Goal: Task Accomplishment & Management: Manage account settings

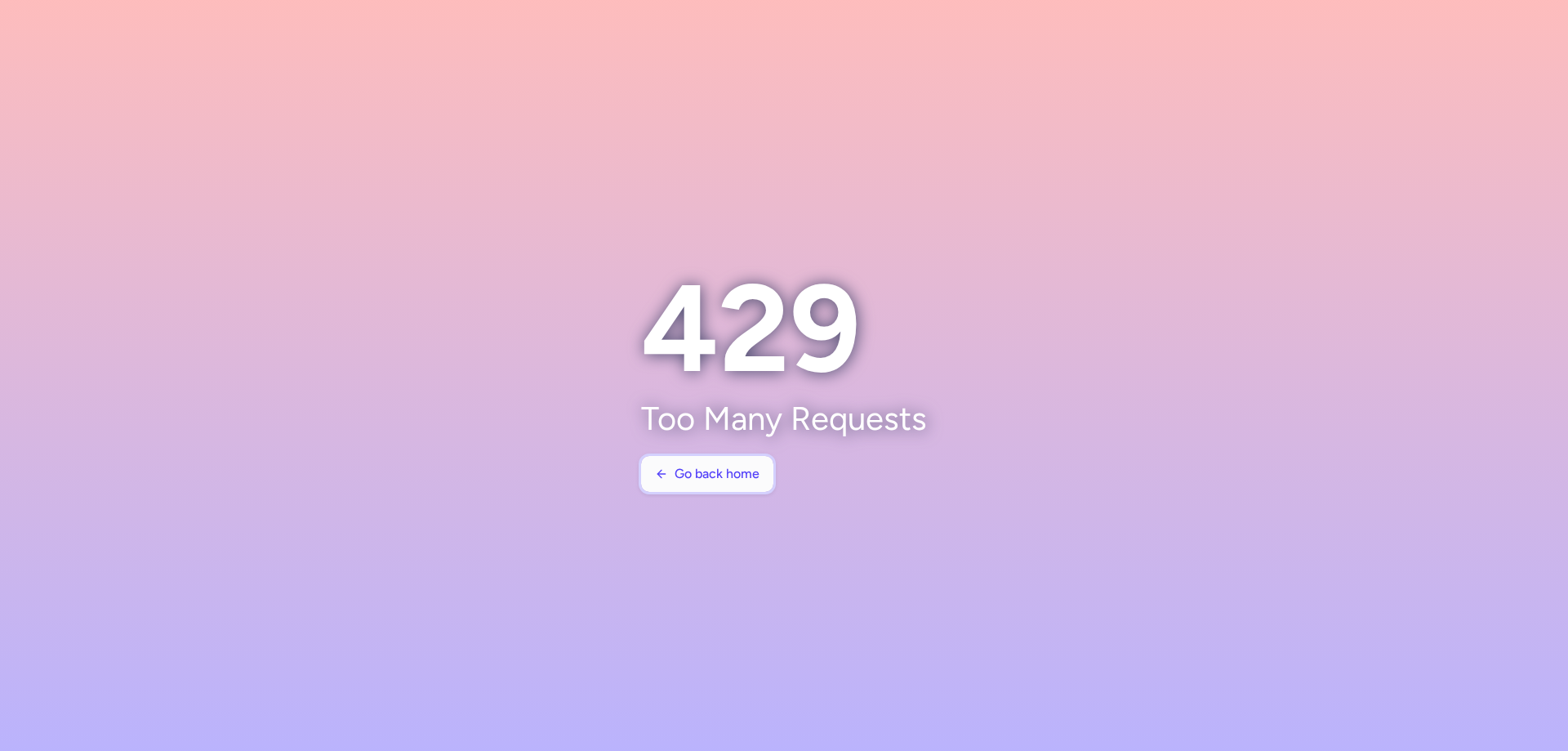
click at [732, 470] on span "Go back home" at bounding box center [717, 473] width 85 height 14
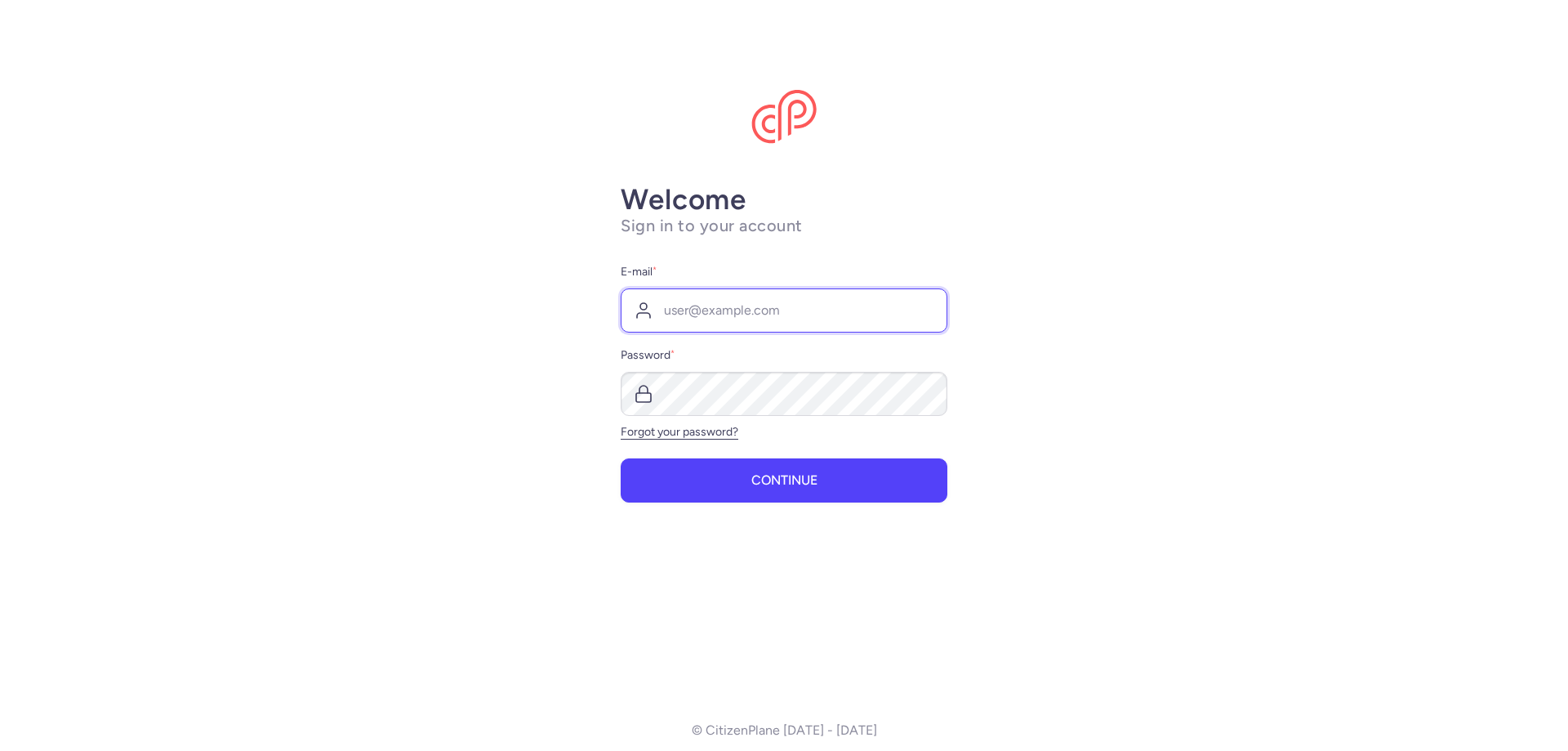
type input "[EMAIL_ADDRESS][DOMAIN_NAME]"
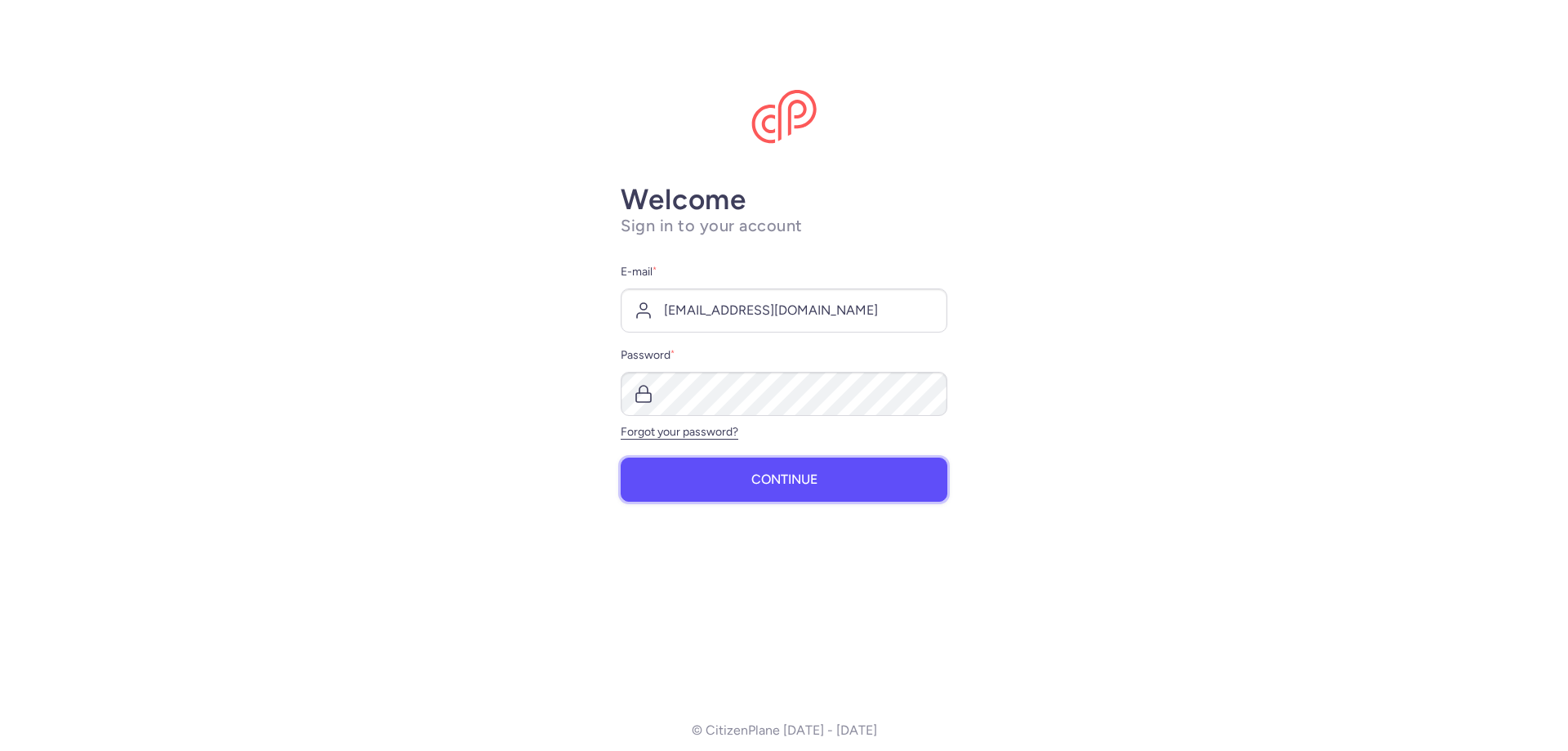
click at [744, 485] on button "Continue" at bounding box center [784, 479] width 326 height 44
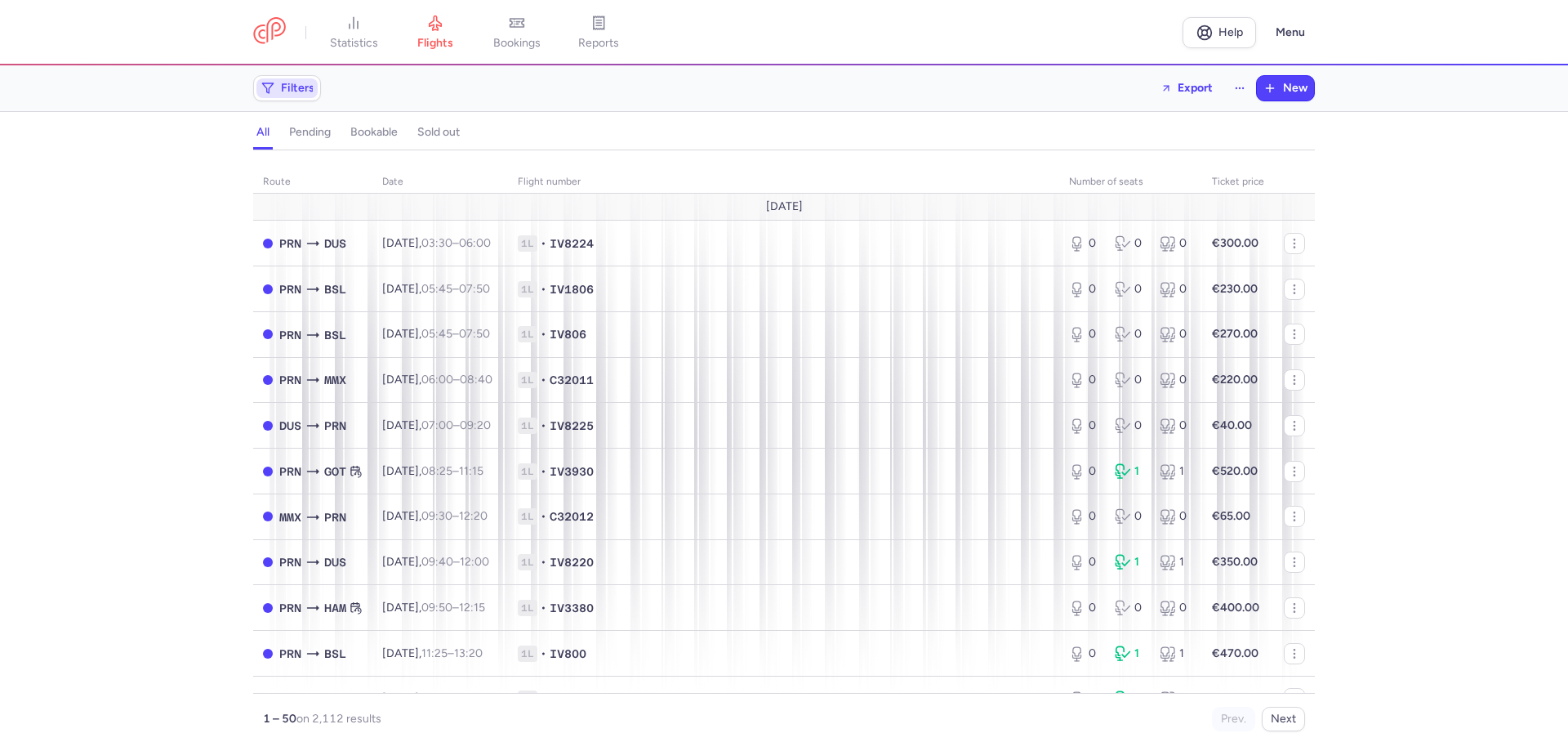
click at [302, 81] on span "Filters" at bounding box center [287, 88] width 61 height 19
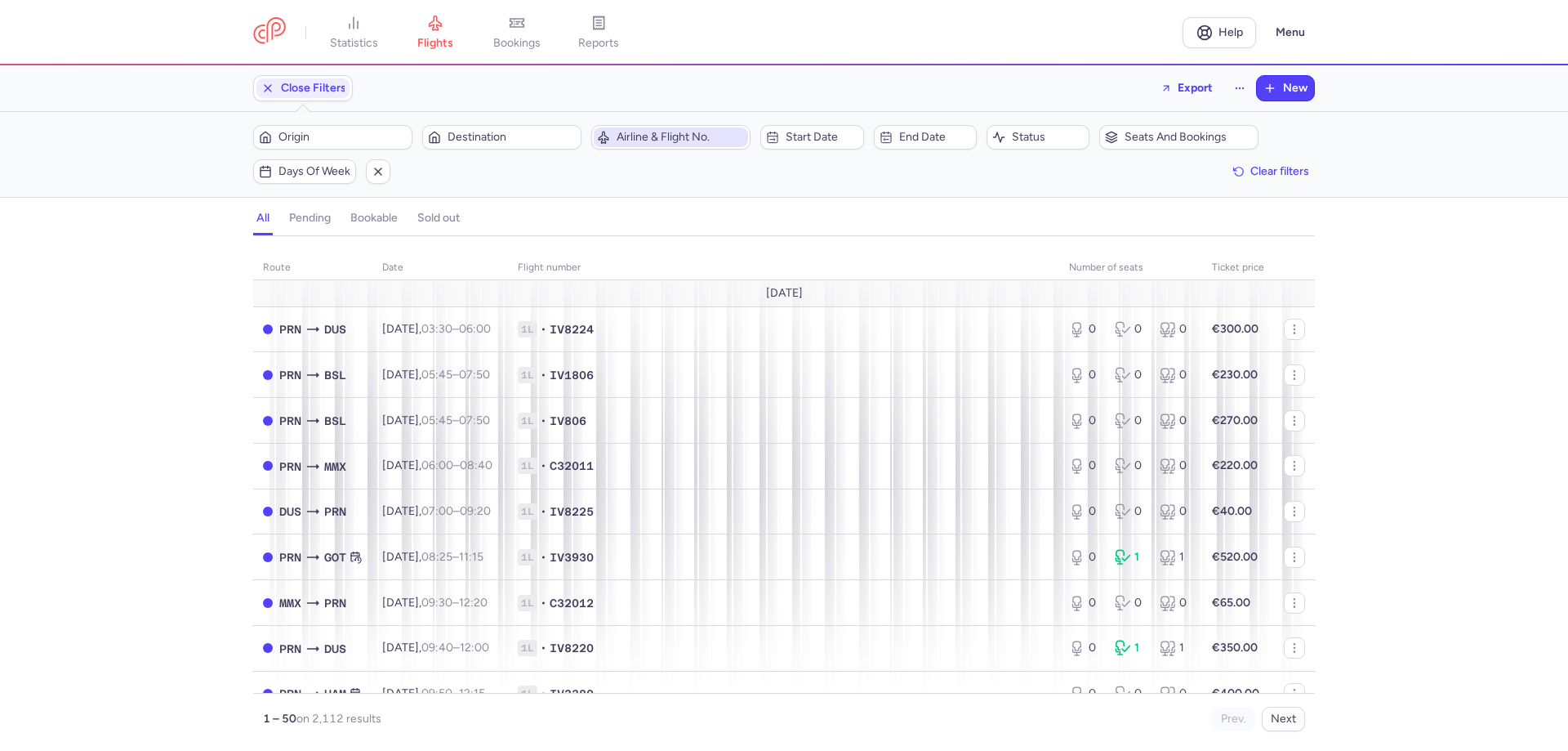
click at [674, 133] on span "Airline & Flight No." at bounding box center [681, 138] width 128 height 13
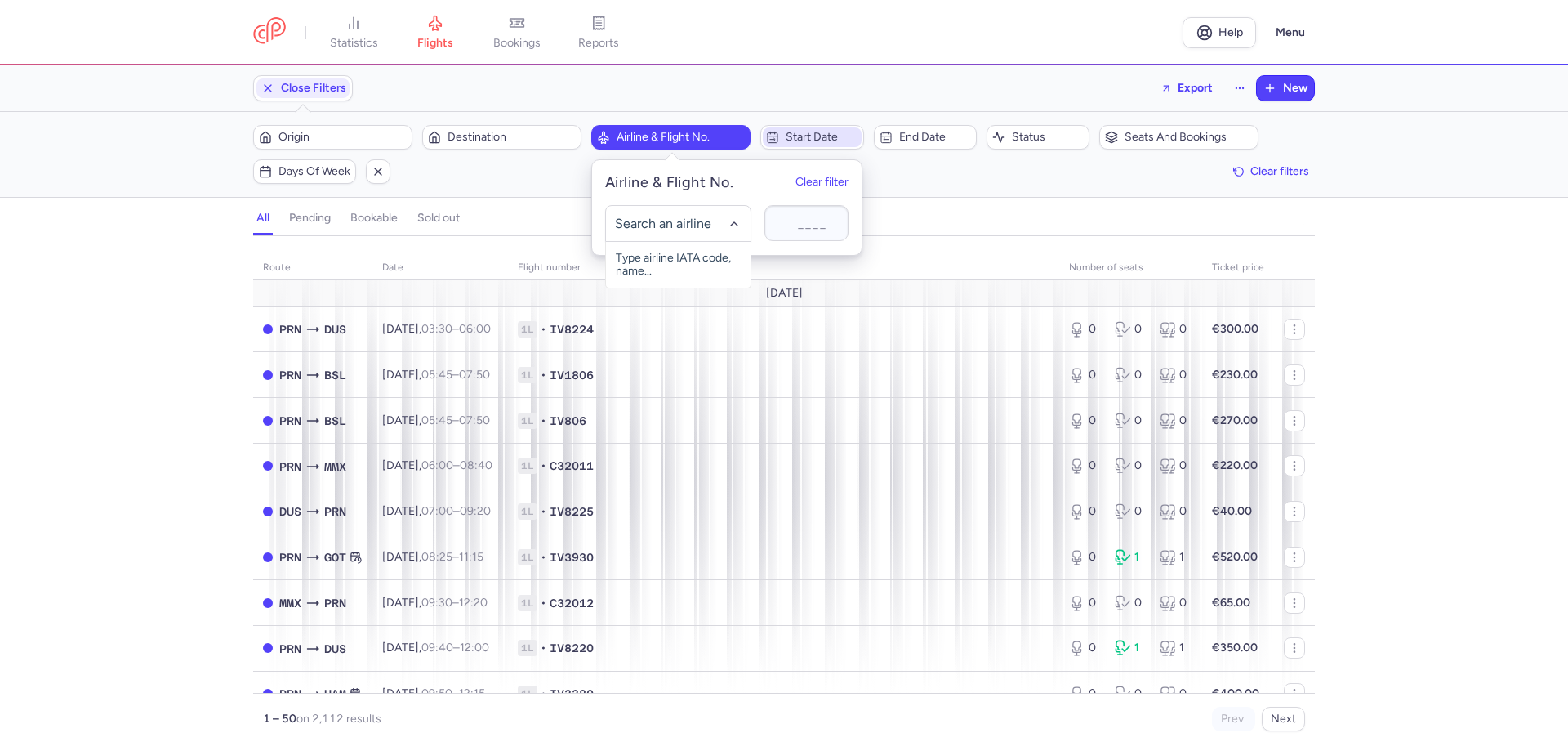
click at [795, 134] on span "Start date" at bounding box center [821, 138] width 72 height 13
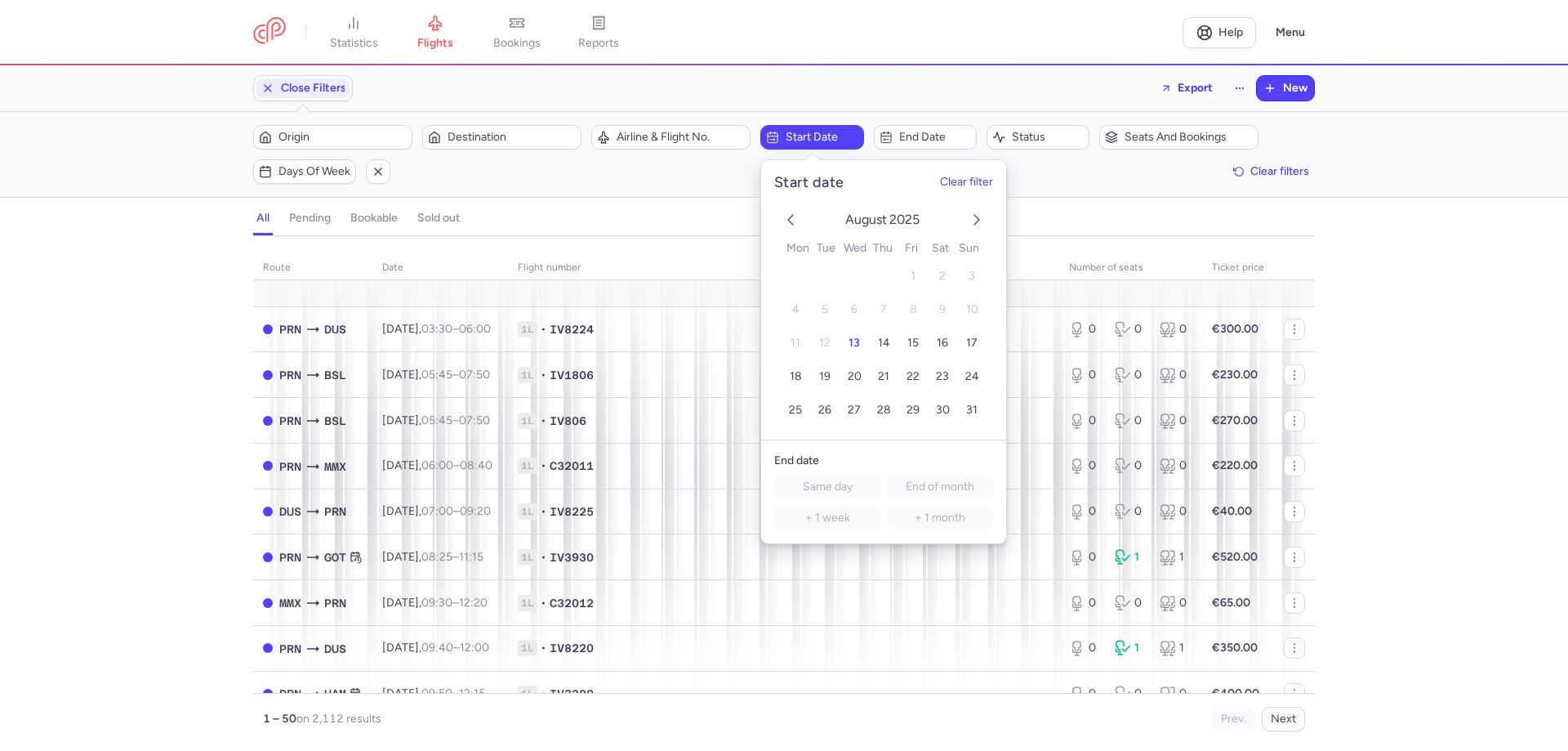
click at [972, 214] on icon "next month" at bounding box center [977, 219] width 19 height 19
click at [934, 278] on button "6" at bounding box center [943, 276] width 29 height 29
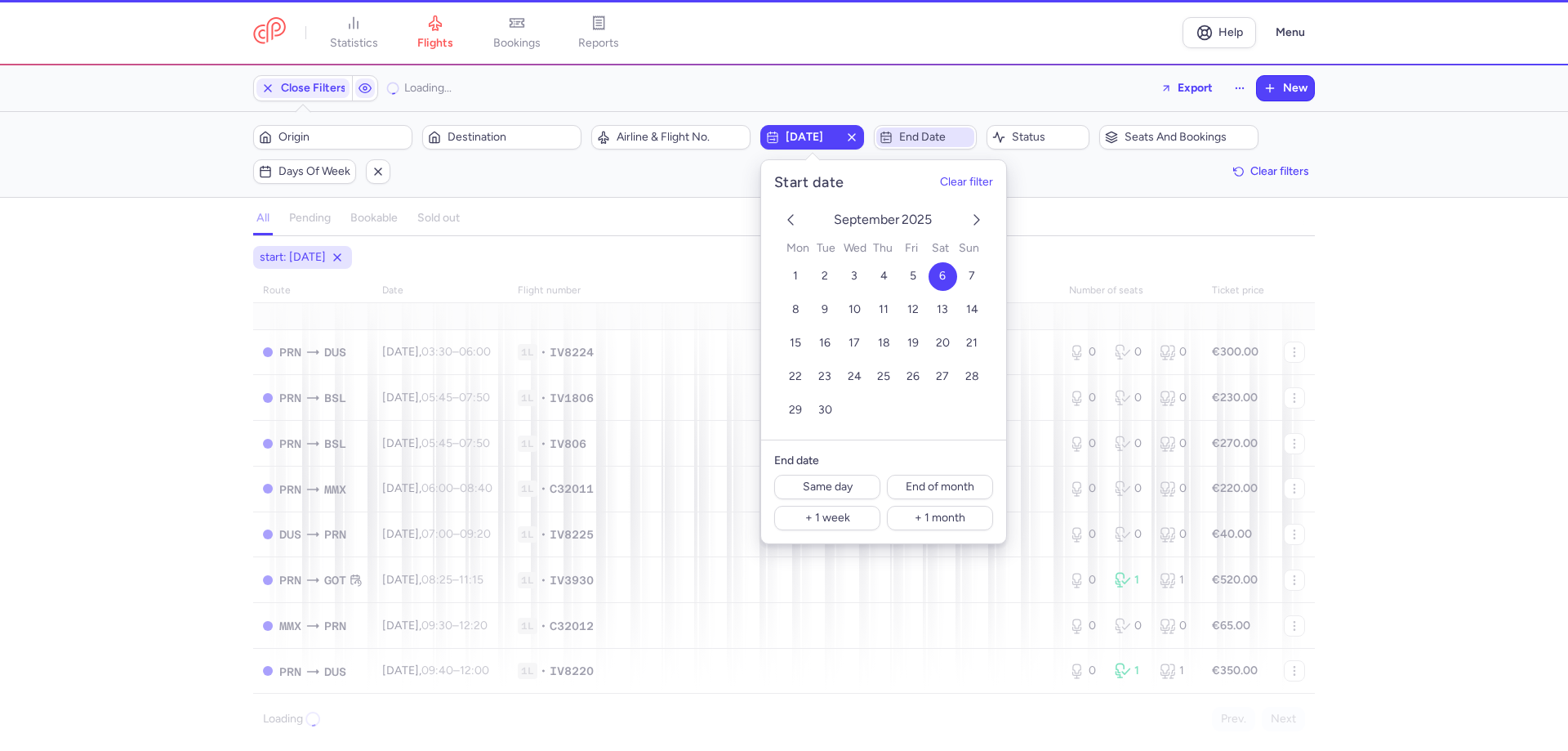
click at [921, 137] on span "End date" at bounding box center [935, 138] width 72 height 13
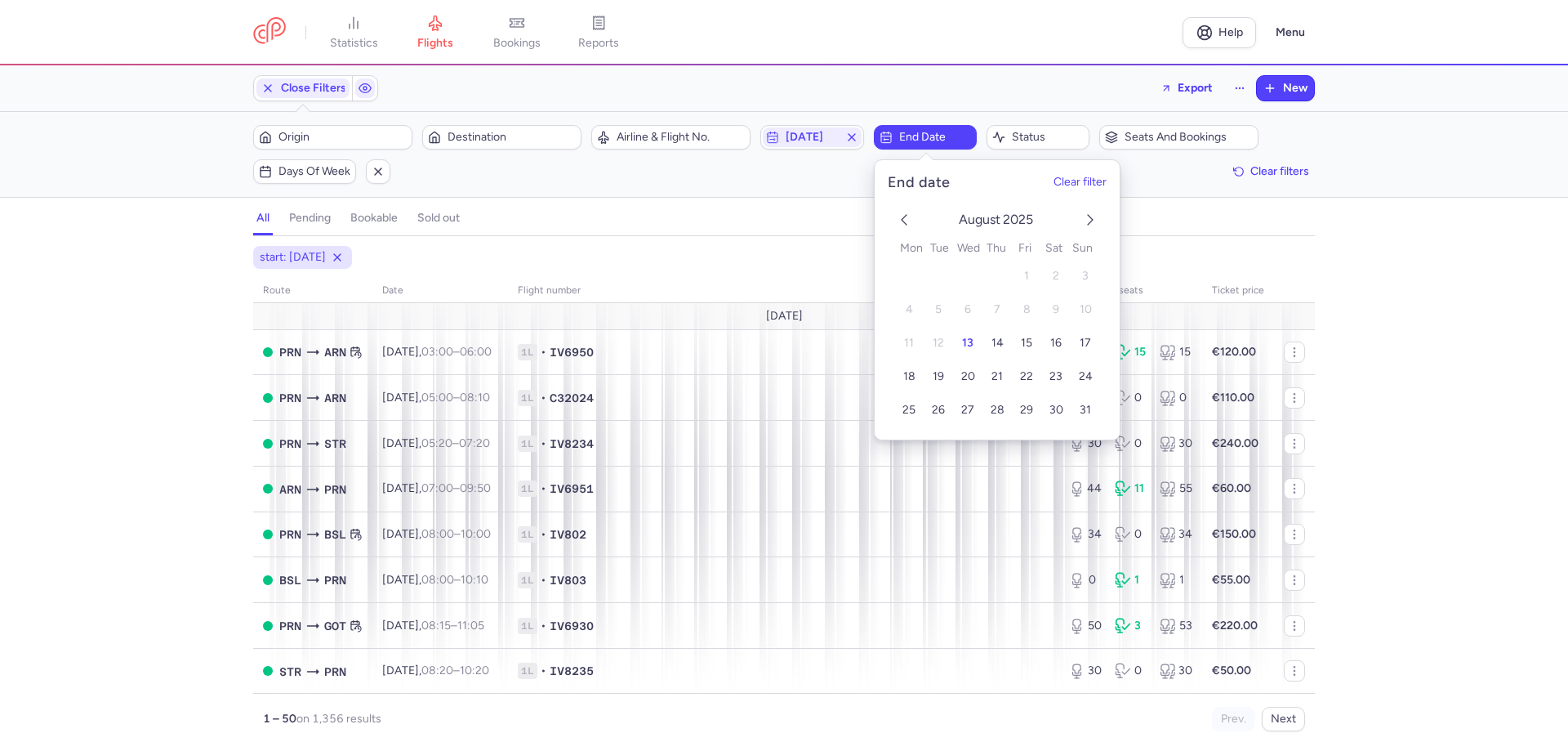
click at [1096, 206] on div "[DATE] 1 2 3 4 5 6 7 8 9 10 11 12 13 14 15 16 17 18 19 20 21 22 23 24 25 26 27 …" at bounding box center [997, 316] width 245 height 248
click at [1090, 220] on icon "next month" at bounding box center [1090, 219] width 19 height 19
click at [1051, 277] on button "6" at bounding box center [1055, 276] width 29 height 29
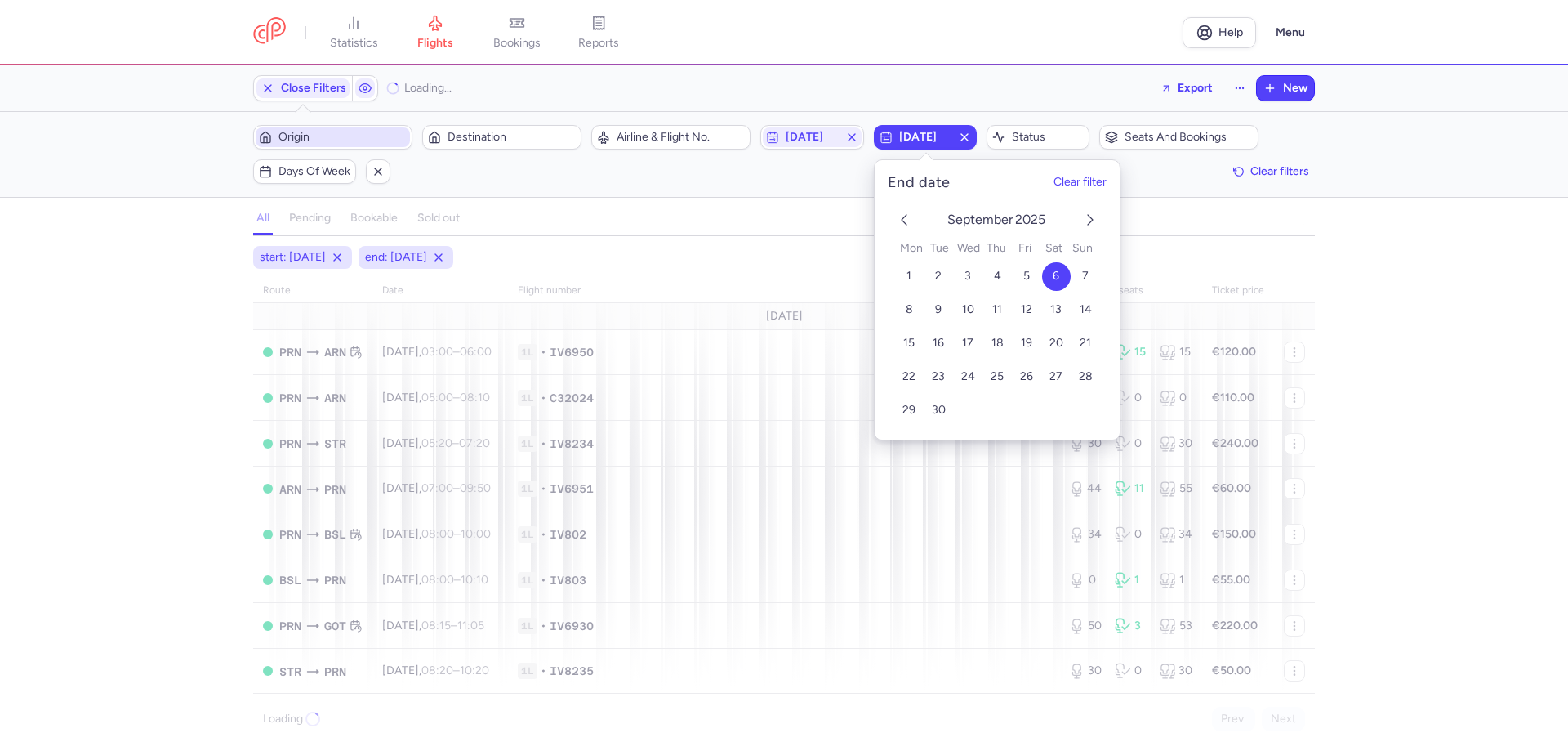
click at [326, 136] on span "Origin" at bounding box center [342, 138] width 128 height 13
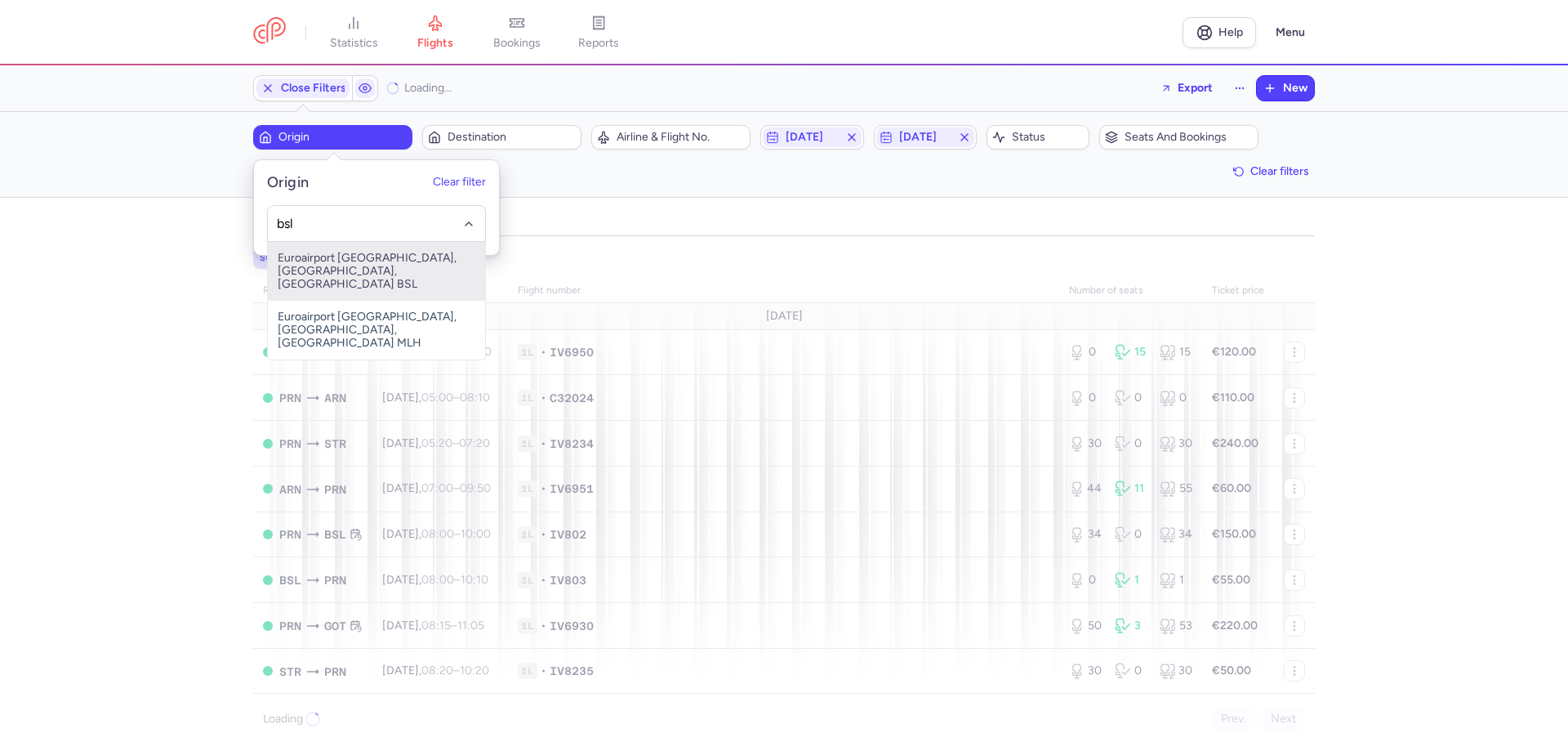
click at [355, 272] on span "Euroairport [GEOGRAPHIC_DATA], [GEOGRAPHIC_DATA], [GEOGRAPHIC_DATA] BSL" at bounding box center [376, 271] width 217 height 58
type input "bsl"
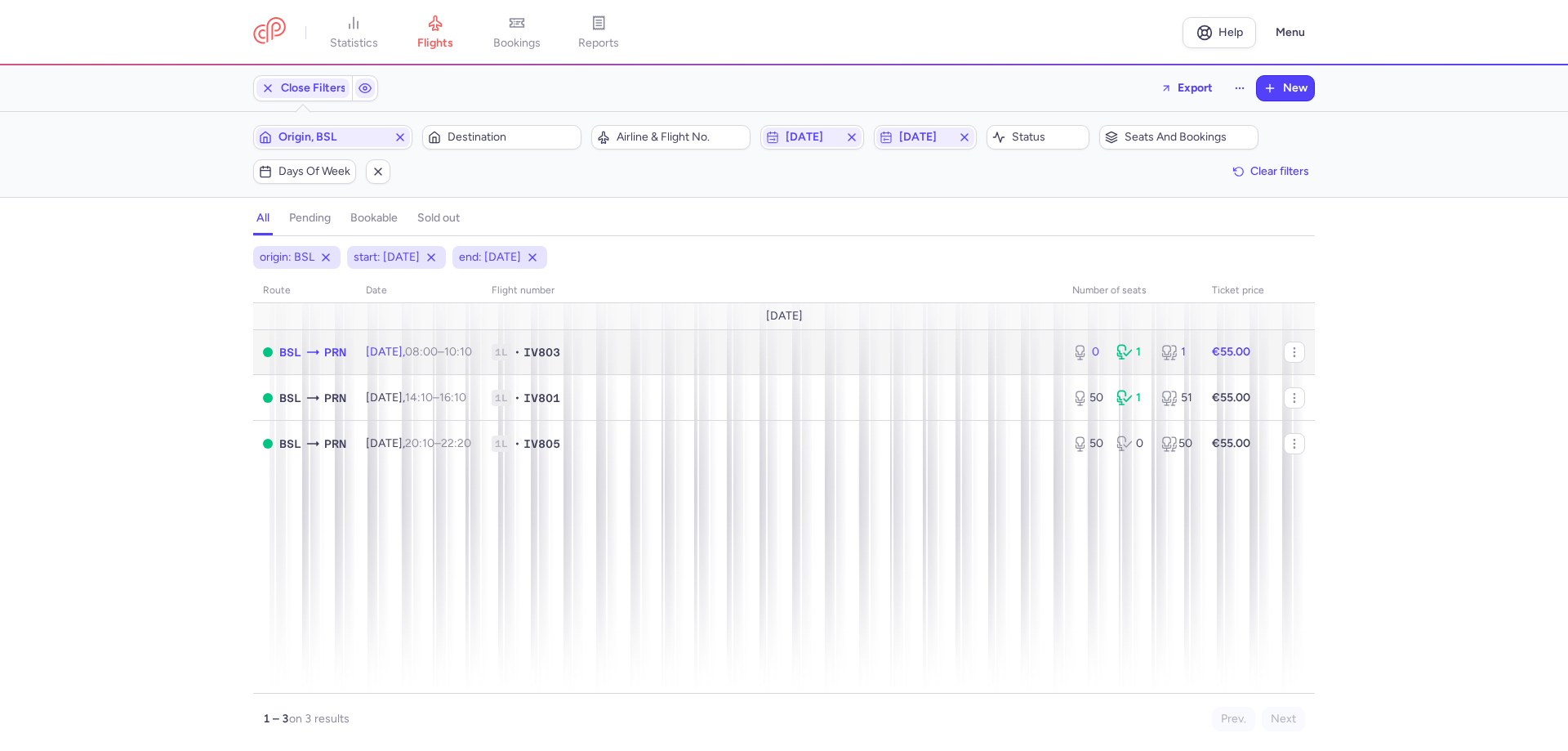
click at [606, 350] on span "1L • IV803" at bounding box center [772, 351] width 561 height 16
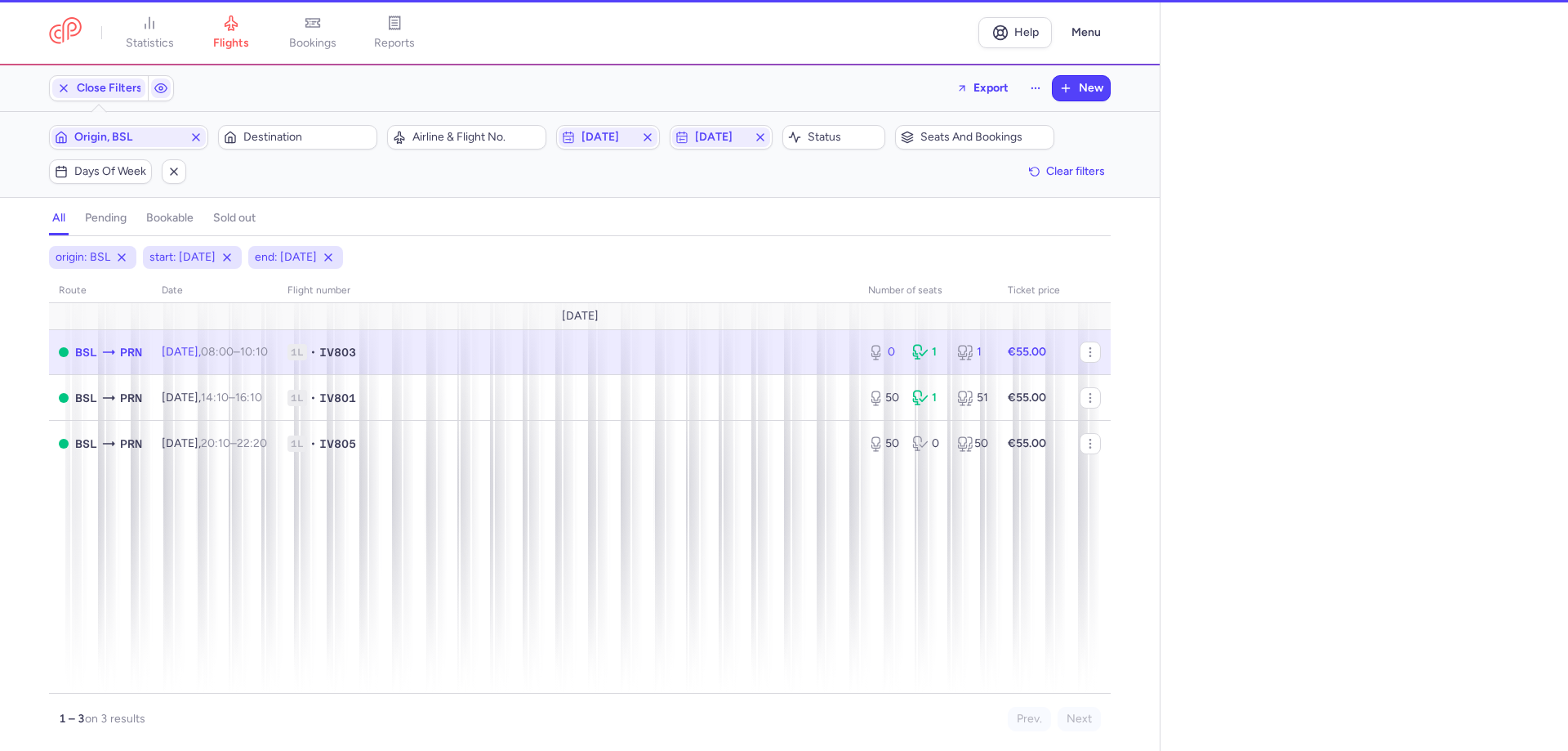
select select "hours"
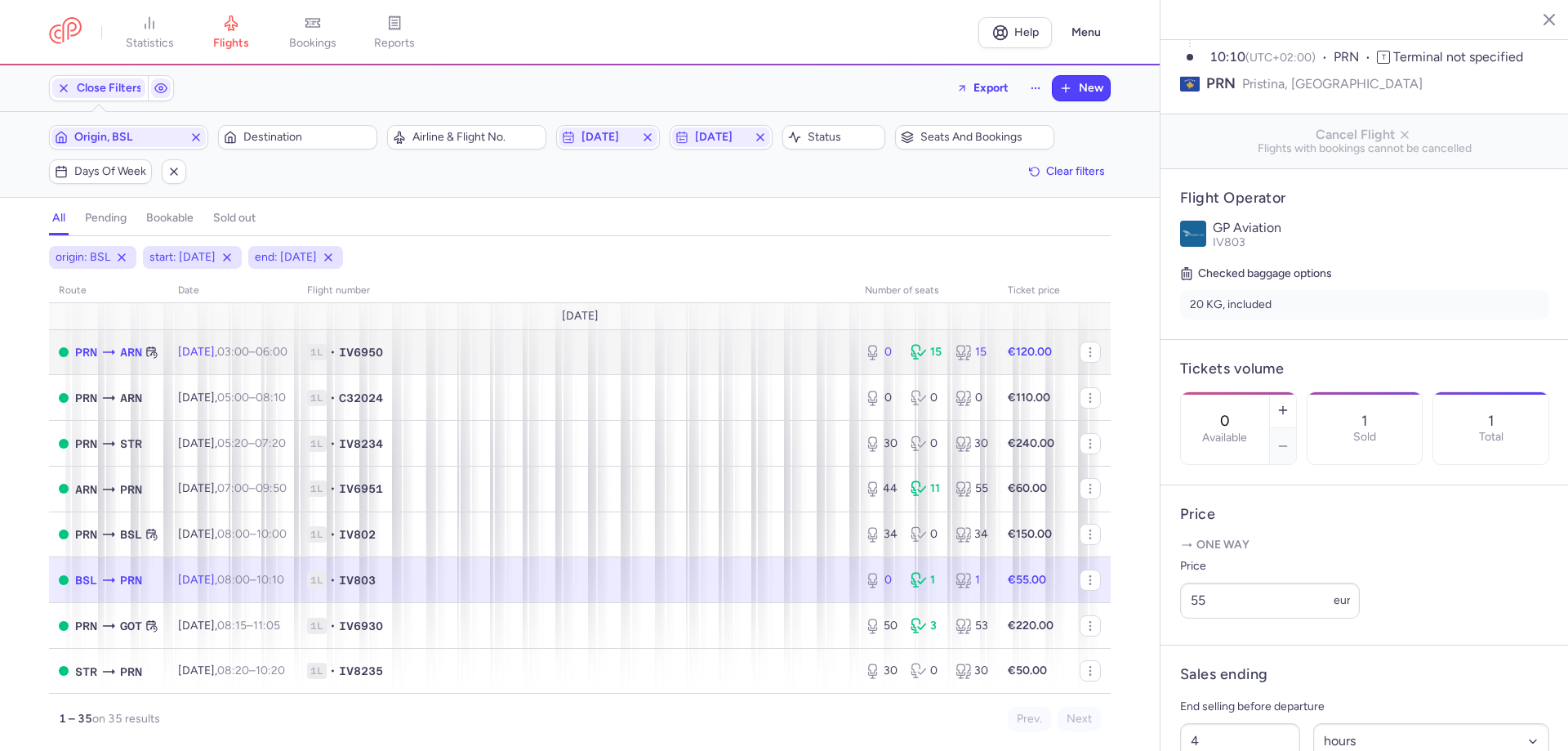
scroll to position [418, 0]
